Goal: Entertainment & Leisure: Consume media (video, audio)

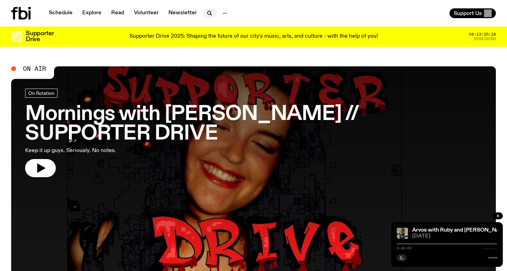
click at [205, 15] on icon "button" at bounding box center [209, 13] width 8 height 8
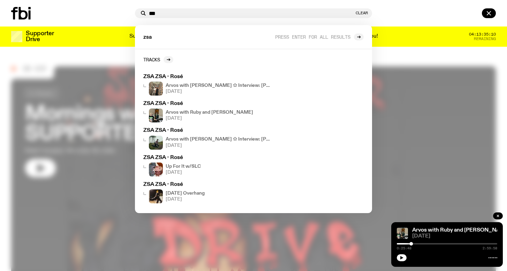
type input "***"
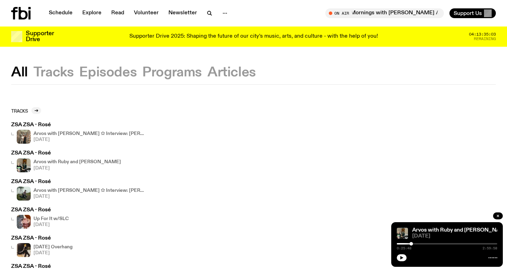
click at [45, 124] on h3 "ZSA ZSA - Rosé" at bounding box center [78, 124] width 134 height 5
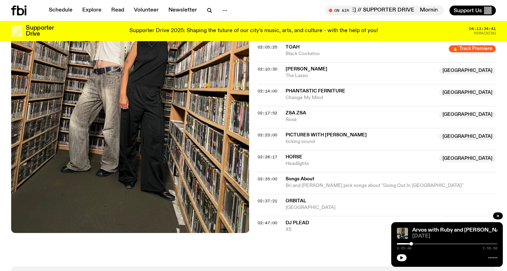
scroll to position [819, 0]
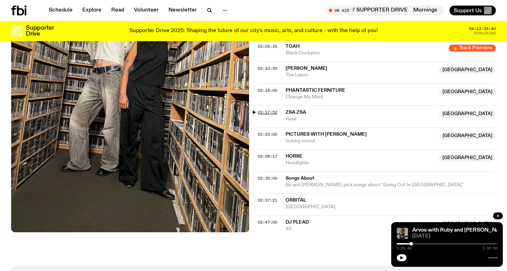
click at [260, 110] on span "02:17:52" at bounding box center [268, 113] width 20 height 6
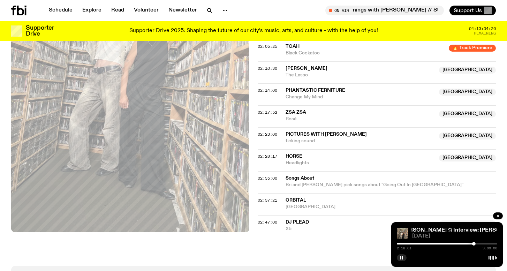
drag, startPoint x: 476, startPoint y: 244, endPoint x: 480, endPoint y: 244, distance: 3.8
click at [480, 244] on div at bounding box center [447, 243] width 100 height 1
click at [482, 244] on div at bounding box center [447, 243] width 100 height 1
click at [481, 244] on div at bounding box center [480, 243] width 3 height 3
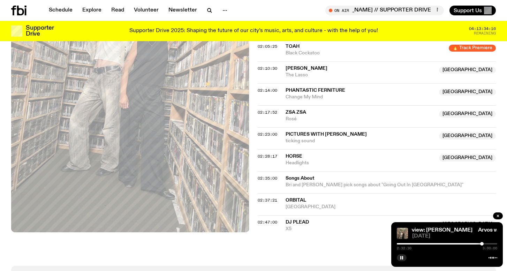
click at [482, 244] on div at bounding box center [481, 243] width 3 height 3
click at [481, 244] on div at bounding box center [481, 243] width 3 height 3
click at [484, 244] on div at bounding box center [447, 243] width 100 height 1
click at [483, 244] on div at bounding box center [483, 243] width 3 height 3
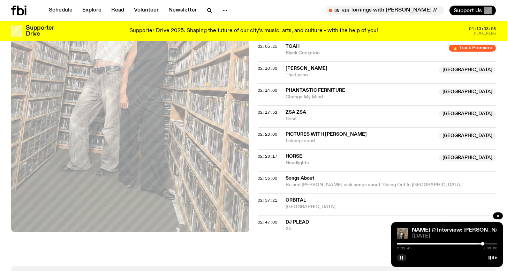
click at [476, 244] on div at bounding box center [432, 243] width 100 height 1
click at [476, 244] on div at bounding box center [475, 243] width 3 height 3
click at [475, 244] on div at bounding box center [475, 243] width 3 height 3
click at [474, 244] on div at bounding box center [473, 243] width 3 height 3
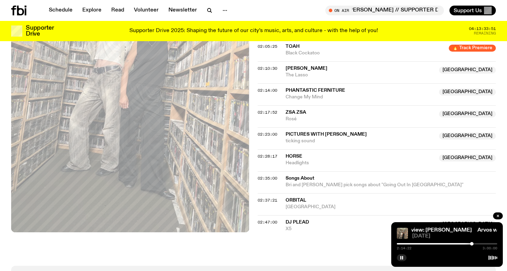
click at [472, 244] on div at bounding box center [471, 243] width 3 height 3
click at [473, 244] on div at bounding box center [472, 243] width 3 height 3
click at [474, 244] on div at bounding box center [473, 243] width 3 height 3
click at [403, 258] on rect "button" at bounding box center [402, 257] width 1 height 3
